Goal: Task Accomplishment & Management: Use online tool/utility

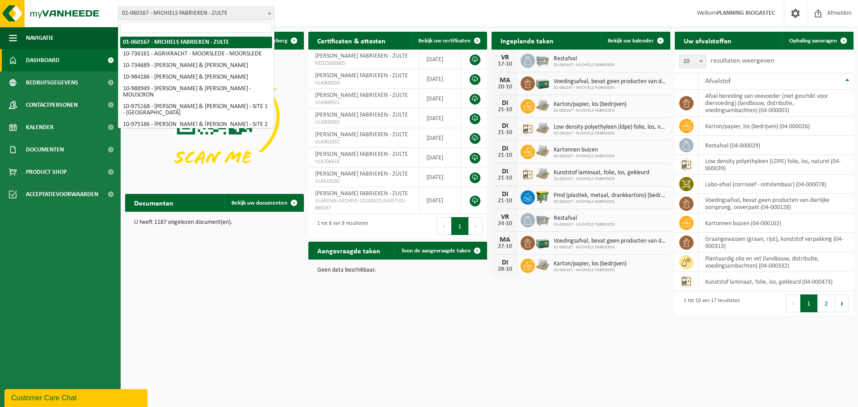
click at [259, 16] on span "01-060167 - MICHIELS FABRIEKEN - ZULTE" at bounding box center [196, 13] width 156 height 13
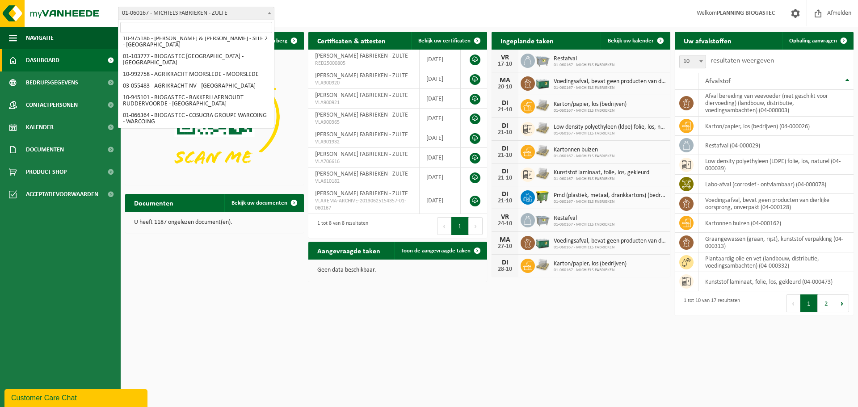
scroll to position [89, 0]
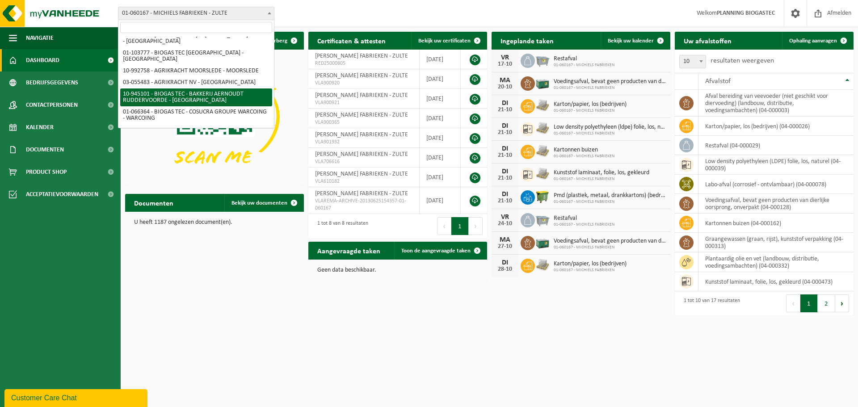
select select "141045"
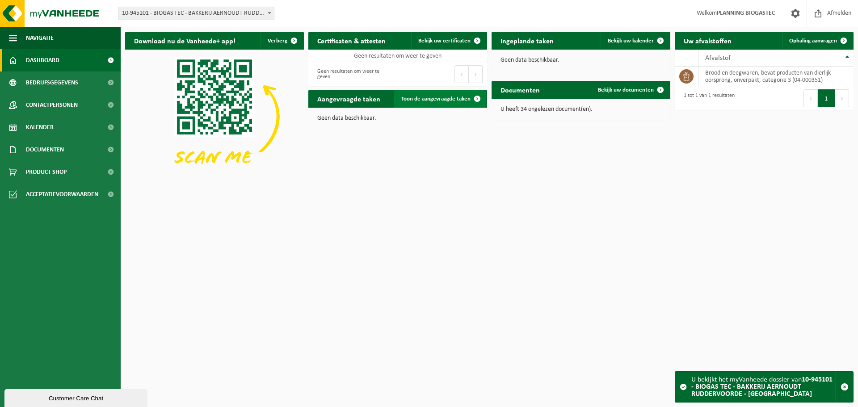
click at [471, 96] on span at bounding box center [477, 99] width 18 height 18
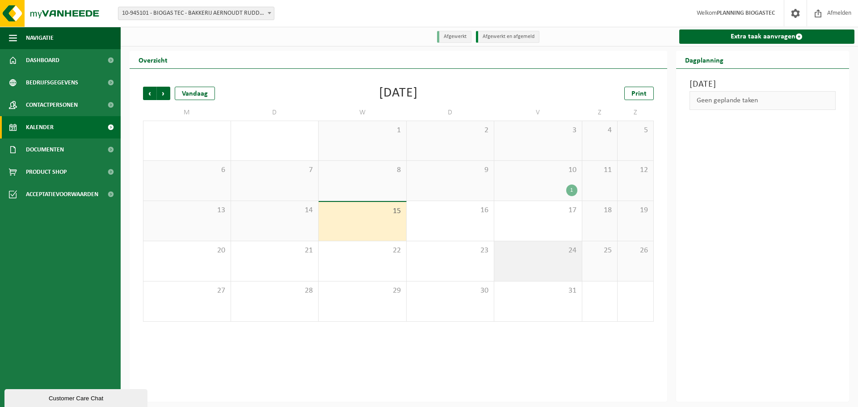
click at [555, 253] on span "24" at bounding box center [538, 251] width 79 height 10
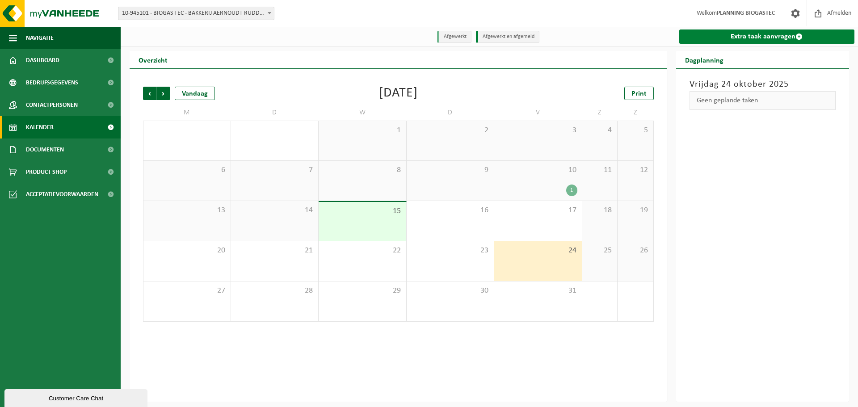
click at [729, 34] on link "Extra taak aanvragen" at bounding box center [767, 36] width 176 height 14
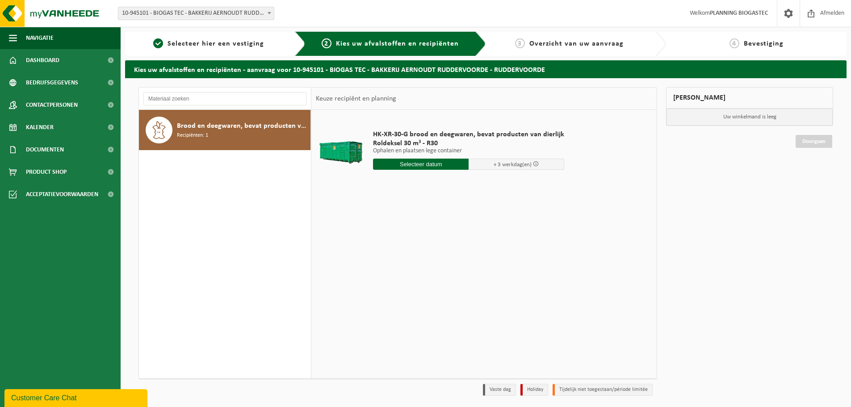
click at [433, 164] on input "text" at bounding box center [421, 164] width 96 height 11
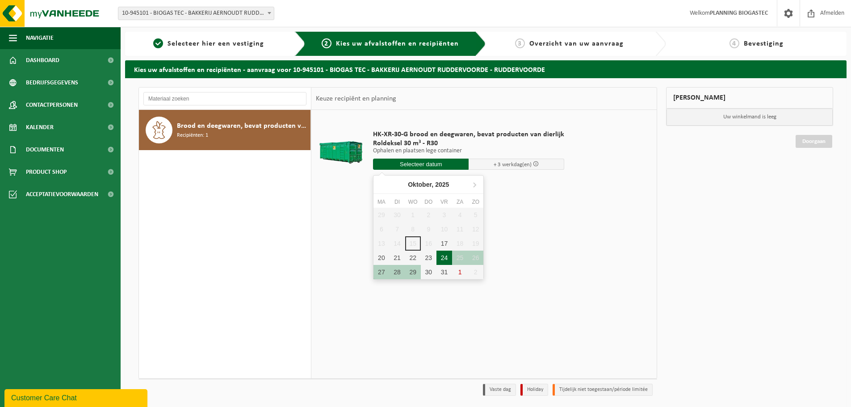
click at [448, 261] on div "24" at bounding box center [445, 258] width 16 height 14
type input "Van 2025-10-24"
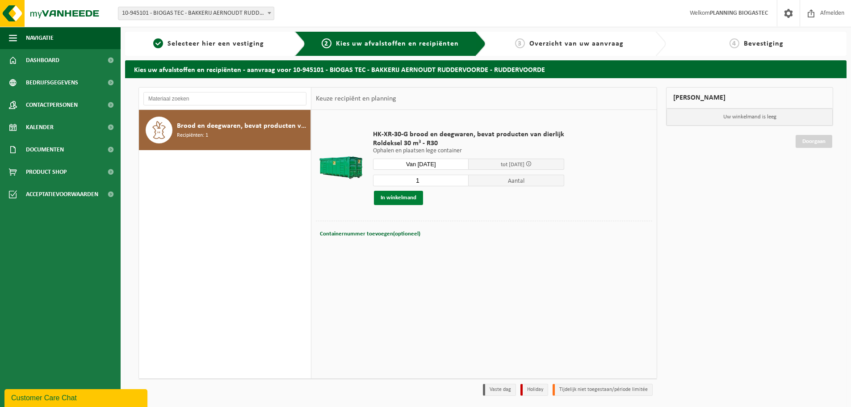
click at [416, 193] on button "In winkelmand" at bounding box center [398, 198] width 49 height 14
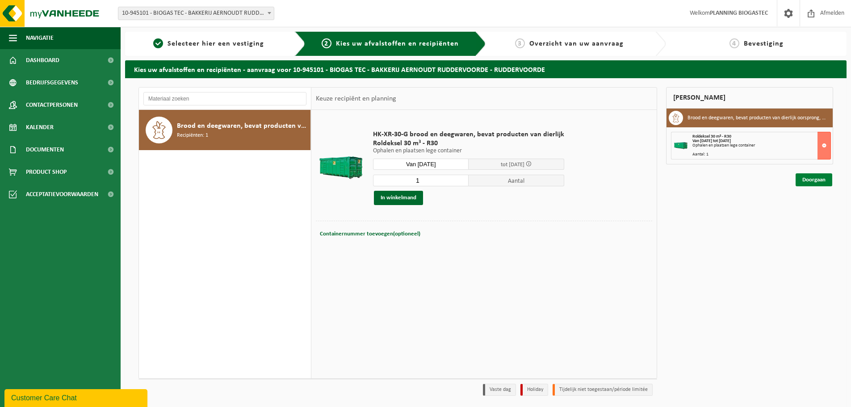
click at [805, 185] on link "Doorgaan" at bounding box center [814, 179] width 37 height 13
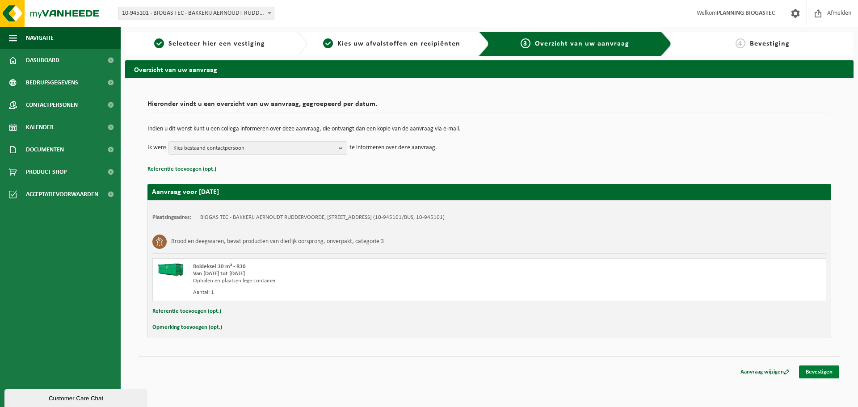
click at [812, 374] on link "Bevestigen" at bounding box center [819, 372] width 40 height 13
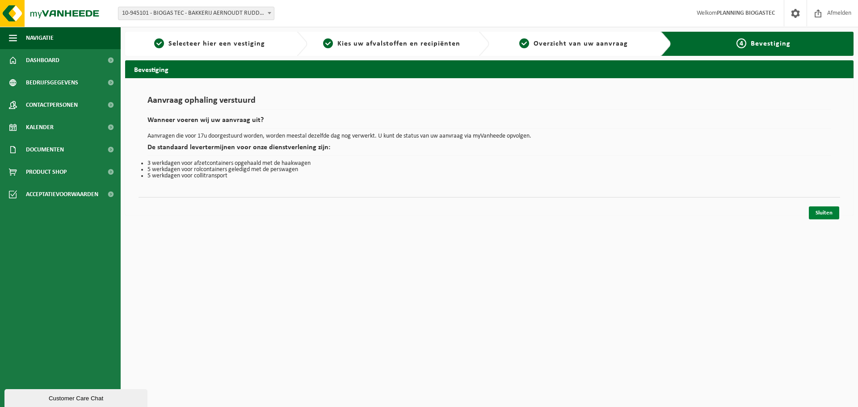
click at [814, 210] on link "Sluiten" at bounding box center [824, 212] width 30 height 13
